Goal: Task Accomplishment & Management: Use online tool/utility

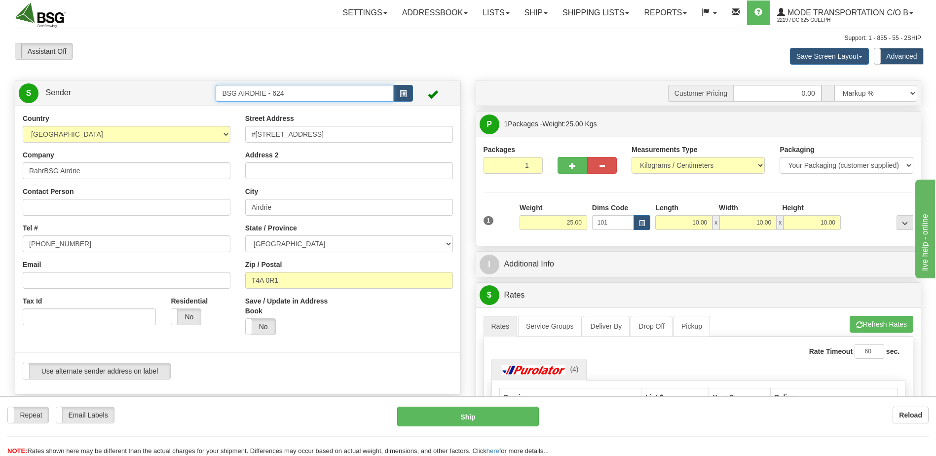
drag, startPoint x: 177, startPoint y: 88, endPoint x: 18, endPoint y: 53, distance: 162.6
click at [52, 79] on div "Toggle navigation Settings Shipping Preferences Fields Preferences New" at bounding box center [468, 411] width 936 height 823
click at [245, 109] on div "BSG SAINT LAURENT 623" at bounding box center [303, 108] width 168 height 11
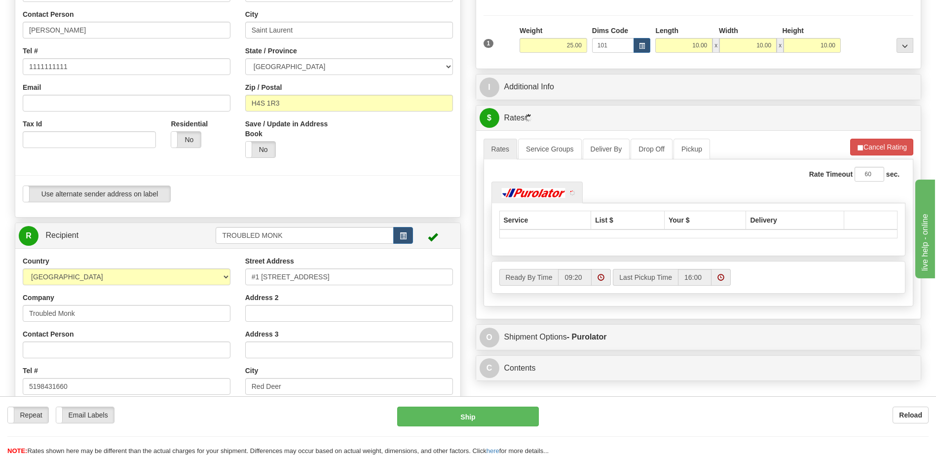
scroll to position [197, 0]
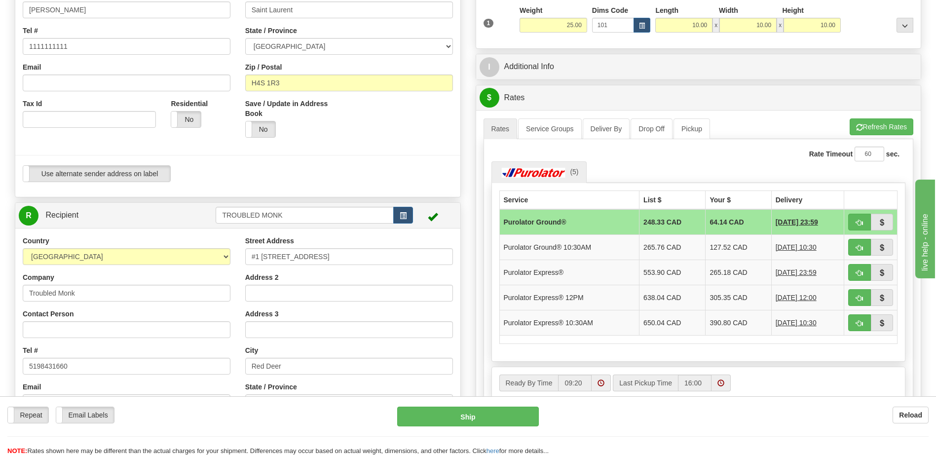
type input "BSG SAINT LAURENT 623"
drag, startPoint x: 202, startPoint y: 212, endPoint x: 161, endPoint y: 210, distance: 41.0
click at [162, 210] on tr "R Recipient TROUBLED MONK" at bounding box center [238, 215] width 438 height 20
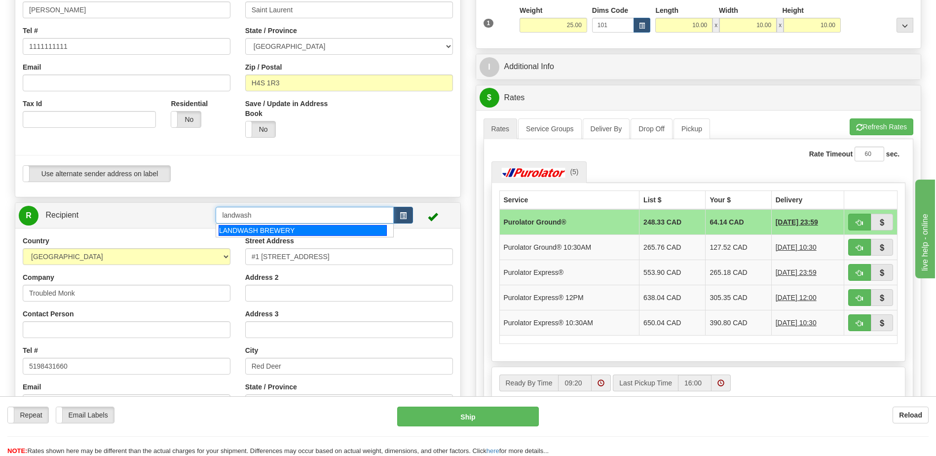
drag, startPoint x: 257, startPoint y: 226, endPoint x: 313, endPoint y: 234, distance: 56.9
click at [257, 226] on div "LANDWASH BREWERY" at bounding box center [303, 230] width 168 height 11
type input "LANDWASH BREWERY"
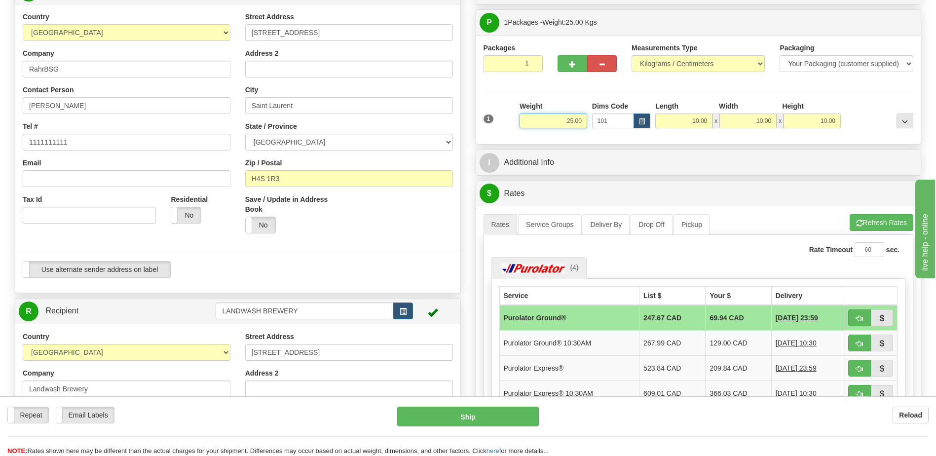
scroll to position [99, 0]
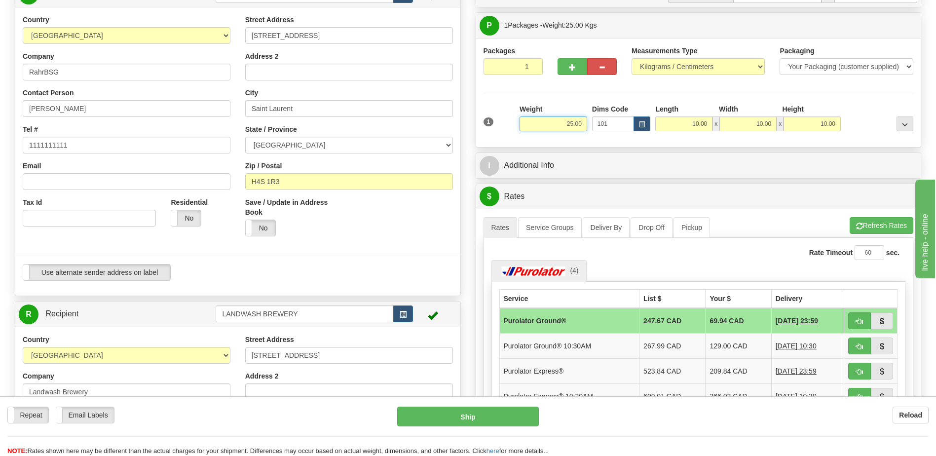
drag, startPoint x: 557, startPoint y: 123, endPoint x: 785, endPoint y: 143, distance: 229.3
click at [776, 143] on div "Packages 1 1 Measurements Type" at bounding box center [698, 92] width 445 height 109
type input "2.00"
click at [807, 154] on div "I Additional Info" at bounding box center [698, 165] width 445 height 25
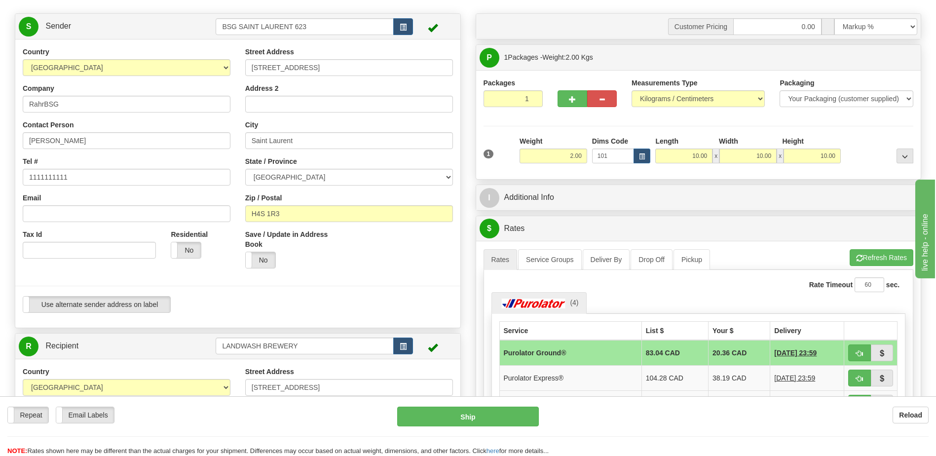
scroll to position [0, 0]
